Goal: Information Seeking & Learning: Learn about a topic

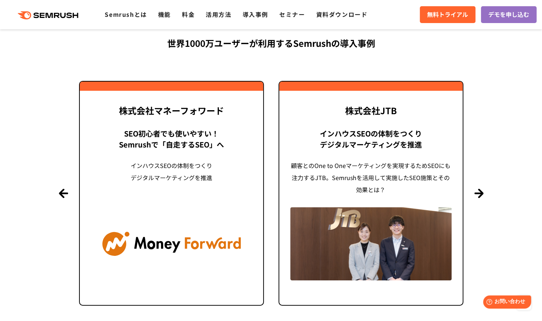
scroll to position [1647, 0]
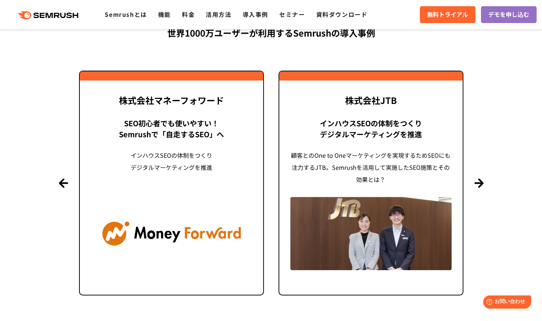
click at [479, 178] on section "導入事例 世界1000万ユーザーが利用する Semrushの導入事例 Previous 株式会社LIXIL 「テクニカルSEOの実践でサイトを健全に Site…" at bounding box center [271, 146] width 542 height 385
click at [479, 181] on button "Next" at bounding box center [478, 183] width 9 height 9
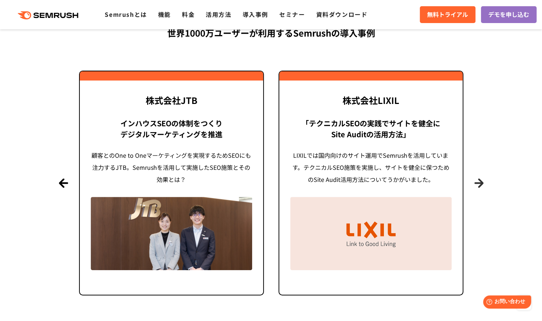
click at [479, 182] on button "Next" at bounding box center [478, 183] width 9 height 9
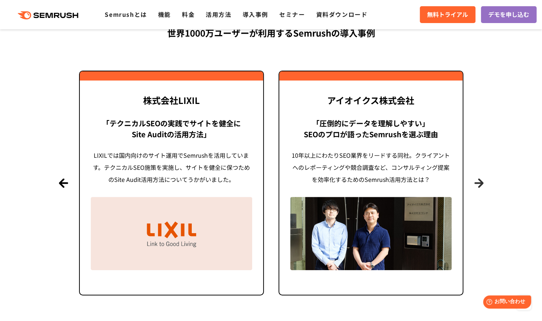
click at [479, 182] on button "Next" at bounding box center [478, 183] width 9 height 9
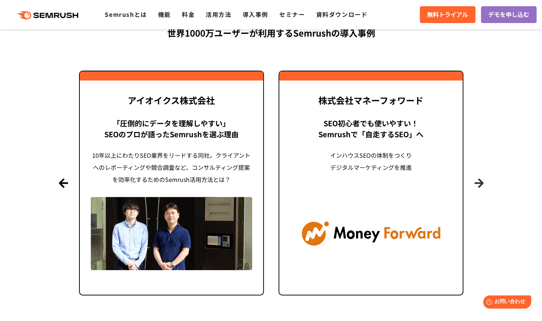
click at [479, 182] on button "Next" at bounding box center [478, 183] width 9 height 9
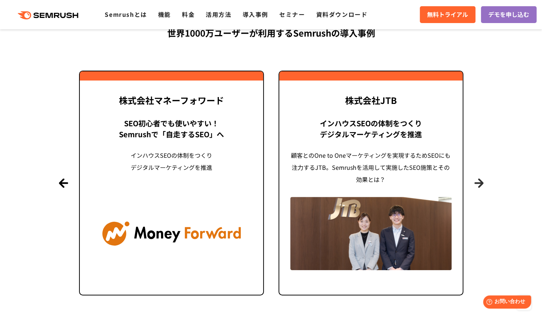
click at [479, 186] on button "Next" at bounding box center [478, 183] width 9 height 9
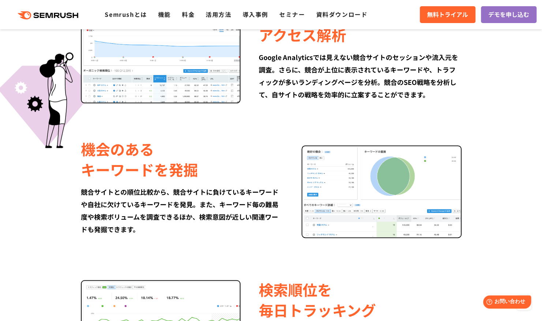
scroll to position [489, 0]
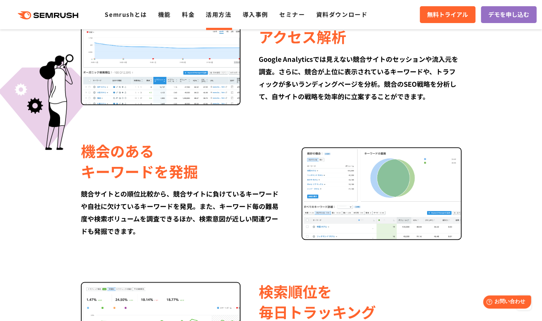
click at [214, 14] on link "活用方法" at bounding box center [219, 14] width 26 height 9
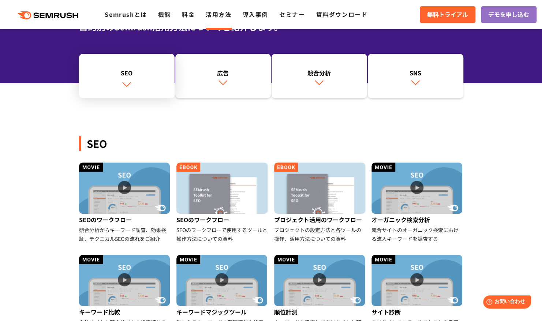
click at [132, 86] on link "SEO" at bounding box center [127, 76] width 96 height 45
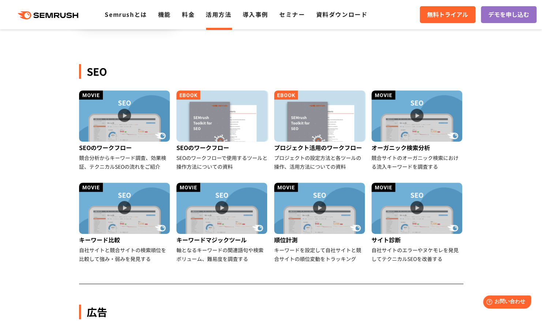
scroll to position [168, 0]
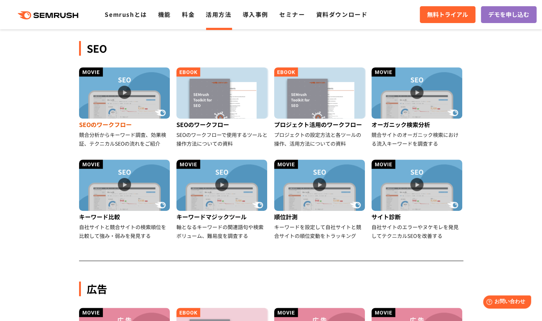
click at [141, 100] on img at bounding box center [124, 92] width 91 height 51
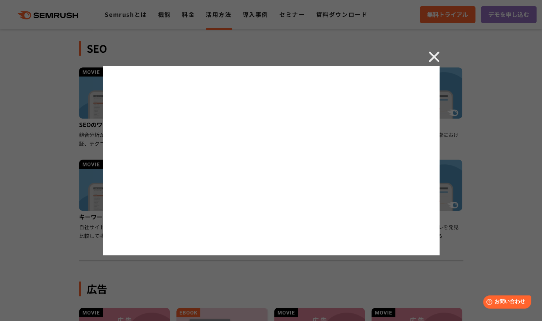
click at [434, 61] on img at bounding box center [433, 56] width 11 height 11
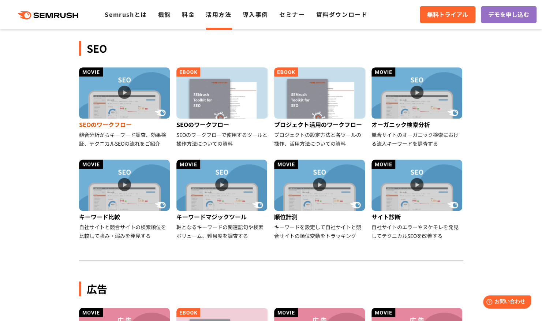
click at [121, 90] on img at bounding box center [124, 92] width 91 height 51
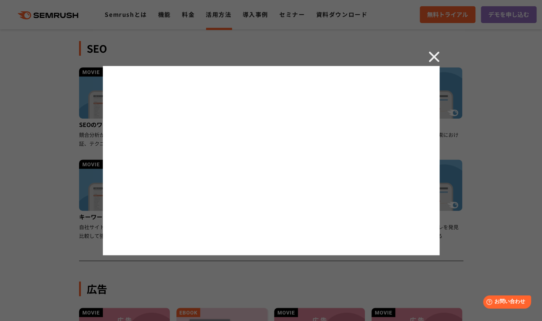
click at [434, 56] on img at bounding box center [433, 56] width 11 height 11
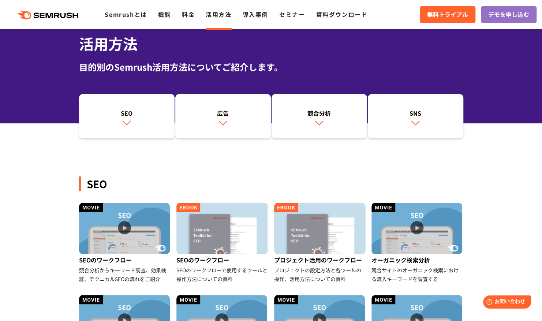
scroll to position [0, 0]
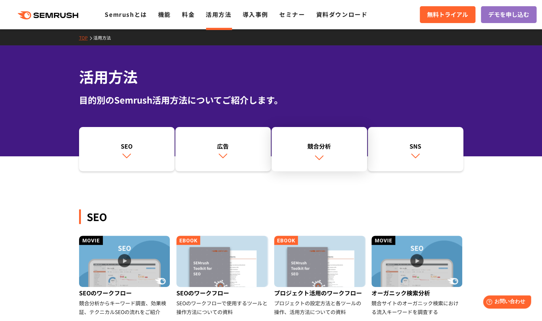
click at [315, 159] on img at bounding box center [319, 158] width 10 height 10
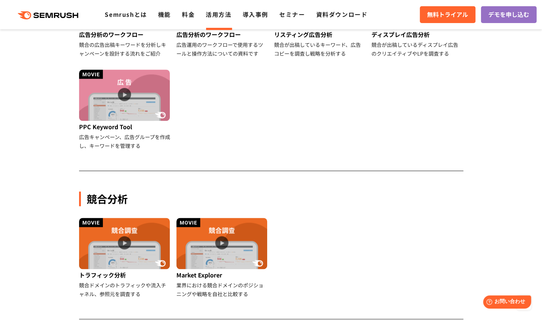
scroll to position [649, 0]
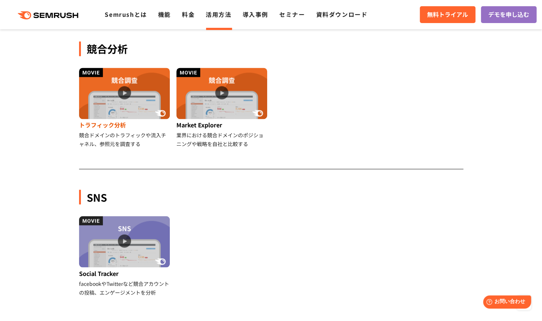
click at [124, 91] on img at bounding box center [124, 93] width 91 height 51
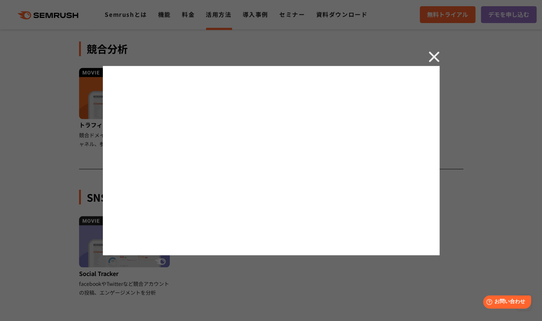
click at [433, 61] on img at bounding box center [433, 56] width 11 height 11
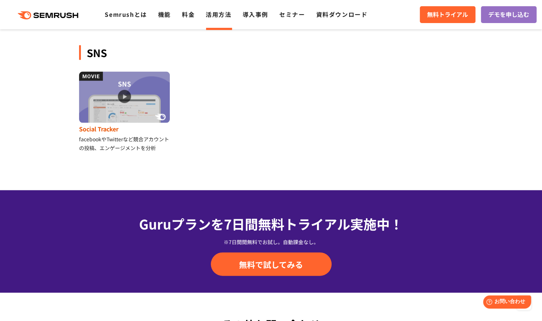
scroll to position [832, 0]
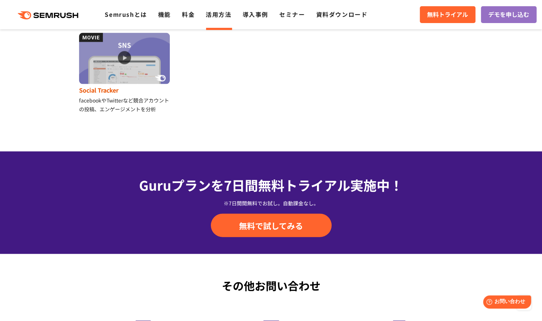
click at [133, 57] on img at bounding box center [124, 58] width 91 height 51
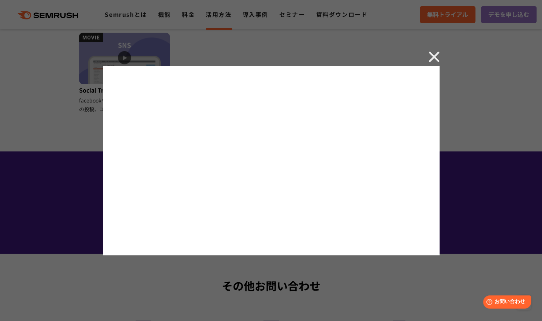
click at [435, 58] on img at bounding box center [433, 56] width 11 height 11
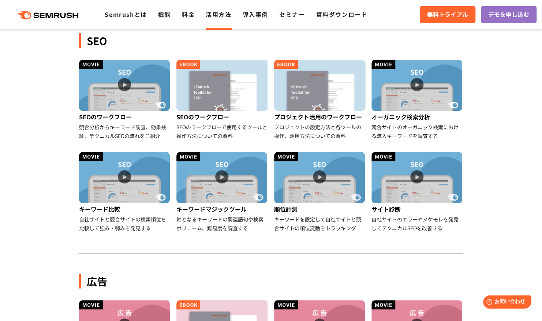
scroll to position [27, 0]
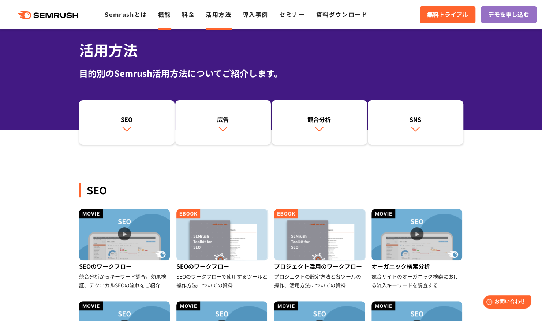
click at [161, 16] on link "機能" at bounding box center [164, 14] width 13 height 9
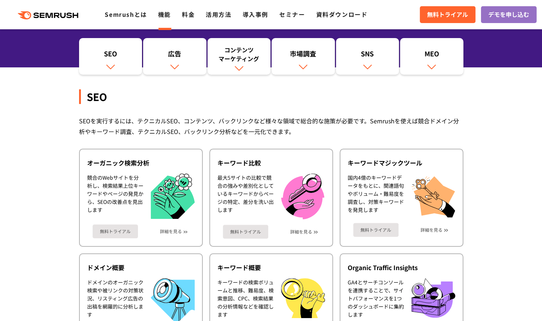
scroll to position [146, 0]
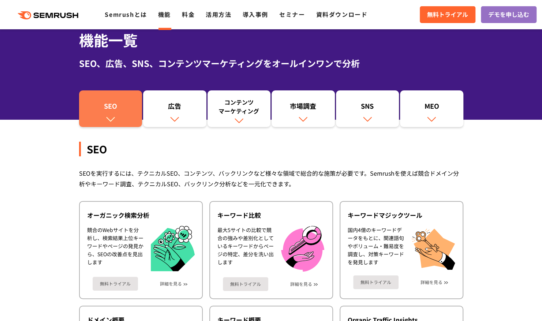
click at [105, 123] on link "SEO" at bounding box center [110, 108] width 63 height 37
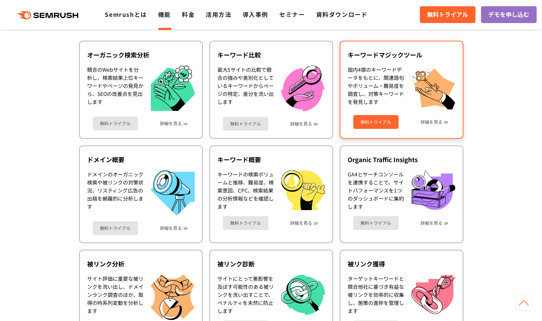
scroll to position [90, 0]
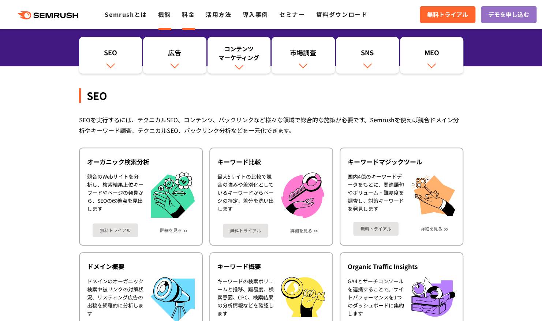
click at [182, 11] on link "料金" at bounding box center [188, 14] width 13 height 9
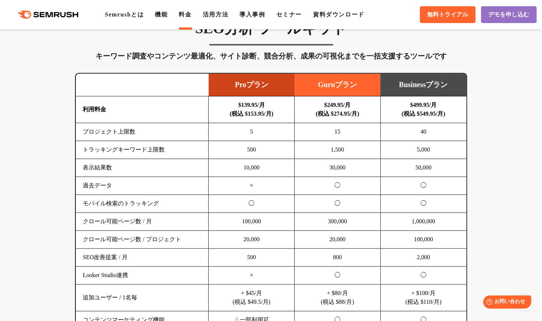
scroll to position [403, 0]
